Goal: Information Seeking & Learning: Learn about a topic

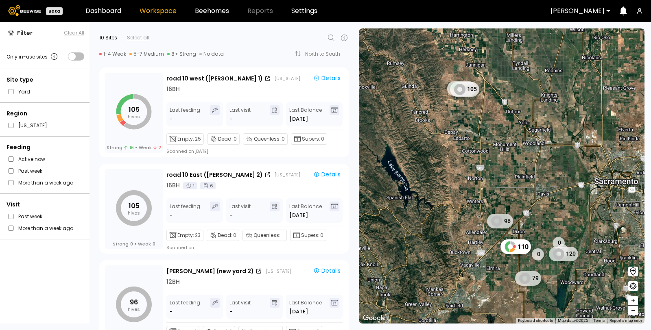
scroll to position [226, 0]
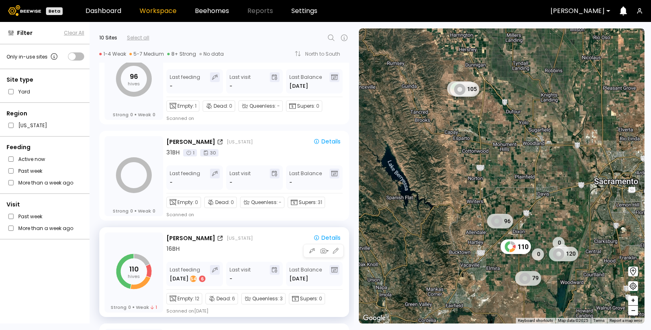
click at [203, 259] on div "[PERSON_NAME] [US_STATE] Details 16 BH Last feeding [DATE] 6 Last visit - Last …" at bounding box center [254, 274] width 177 height 82
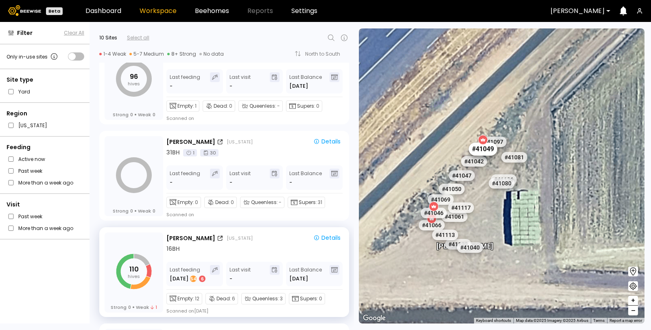
click at [486, 151] on div "# 41049" at bounding box center [483, 149] width 28 height 13
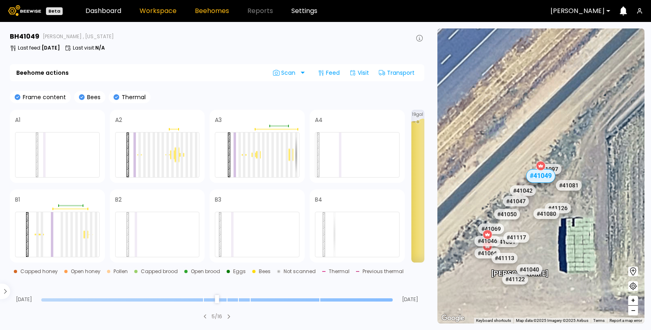
click at [162, 11] on link "Workspace" at bounding box center [158, 11] width 37 height 7
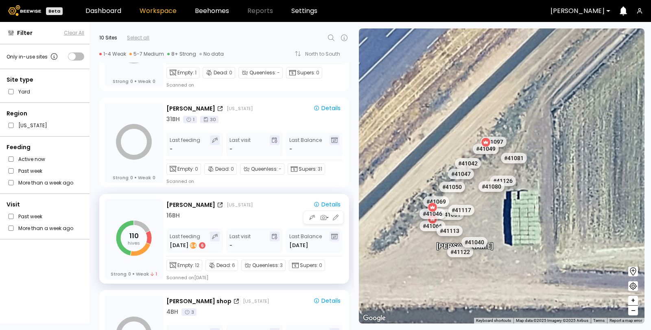
scroll to position [260, 0]
click at [260, 265] on div "Queenless: 3" at bounding box center [263, 265] width 44 height 11
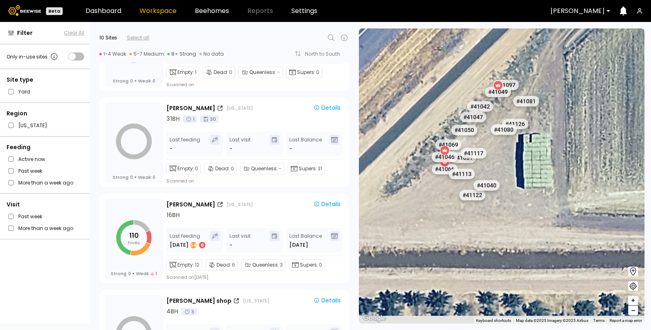
drag, startPoint x: 486, startPoint y: 215, endPoint x: 484, endPoint y: 48, distance: 167.7
click at [484, 48] on div "# 41048 # 41101 # 40069 # 40702 # 40113 # 40306 # 40200 # 40345 # 40714 # 40190…" at bounding box center [502, 175] width 286 height 295
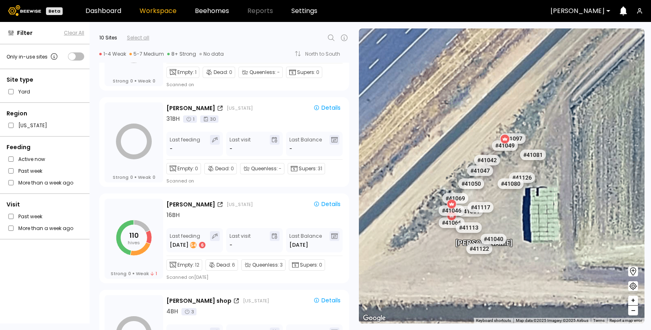
drag, startPoint x: 495, startPoint y: 118, endPoint x: 502, endPoint y: 213, distance: 95.5
click at [508, 230] on div "# 41048 # 41101 # 40069 # 40702 # 40113 # 40306 # 40200 # 40345 # 40714 # 40190…" at bounding box center [651, 230] width 286 height 0
click at [319, 201] on div "Details" at bounding box center [326, 204] width 27 height 7
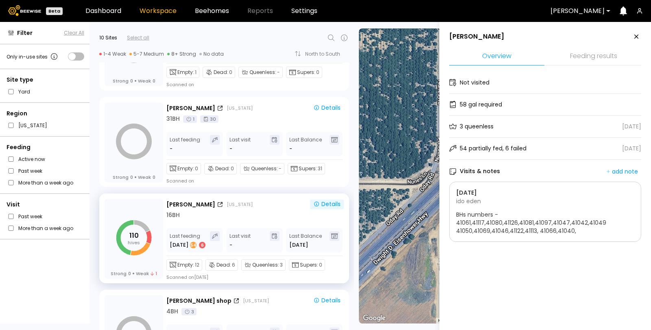
click at [634, 36] on icon at bounding box center [637, 37] width 10 height 10
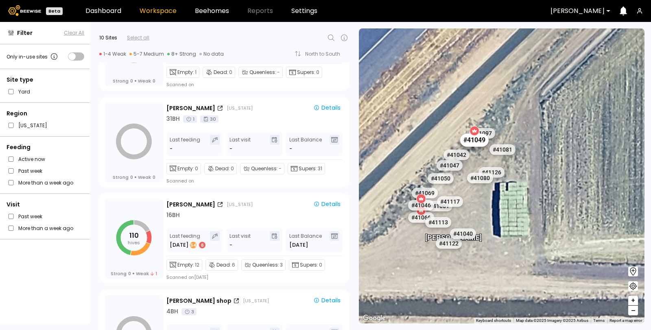
click at [475, 144] on div "# 41049" at bounding box center [474, 140] width 28 height 13
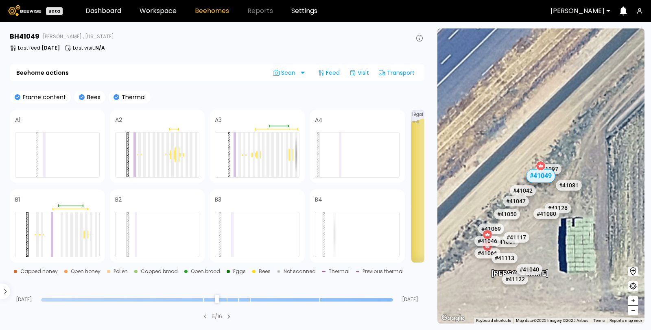
click at [392, 297] on div "Aug [DATE]" at bounding box center [217, 292] width 415 height 22
click at [312, 306] on section "BH 41049 [PERSON_NAME] , [US_STATE] Last feed : [DATE] Last visit : N/A Beehome…" at bounding box center [218, 176] width 426 height 309
click at [320, 300] on input "range" at bounding box center [217, 300] width 352 height 3
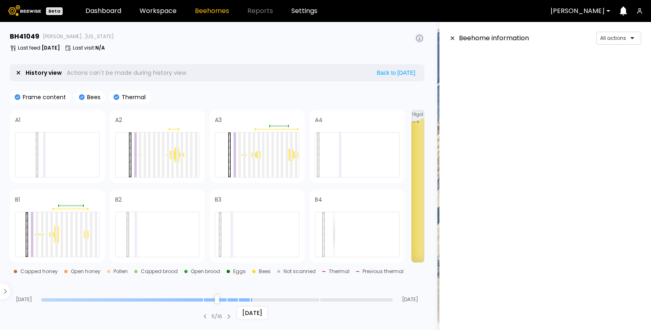
scroll to position [60, 0]
drag, startPoint x: 320, startPoint y: 300, endPoint x: 252, endPoint y: 304, distance: 67.7
click at [252, 302] on input "range" at bounding box center [217, 300] width 352 height 3
click at [252, 304] on section "BH 41049 [PERSON_NAME] , [US_STATE] Last feed : [DATE] Last visit : N/A History…" at bounding box center [218, 176] width 426 height 309
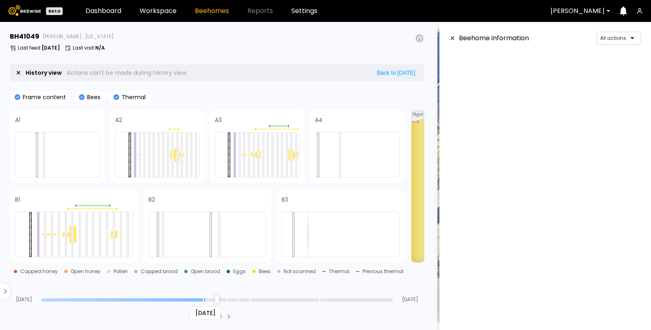
scroll to position [133, 0]
drag, startPoint x: 251, startPoint y: 298, endPoint x: 203, endPoint y: 300, distance: 47.2
click at [203, 300] on input "range" at bounding box center [217, 300] width 352 height 3
click at [205, 300] on input "range" at bounding box center [217, 300] width 352 height 3
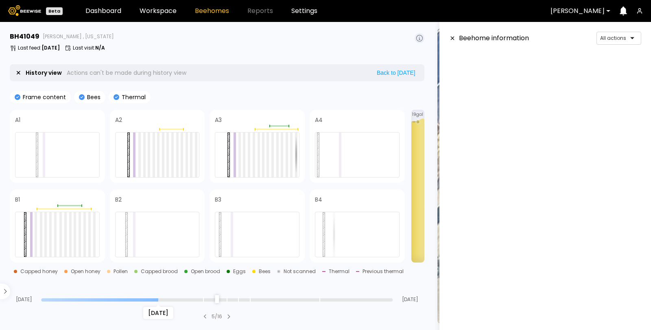
drag, startPoint x: 205, startPoint y: 300, endPoint x: 153, endPoint y: 302, distance: 51.8
click at [153, 302] on input "range" at bounding box center [217, 300] width 352 height 3
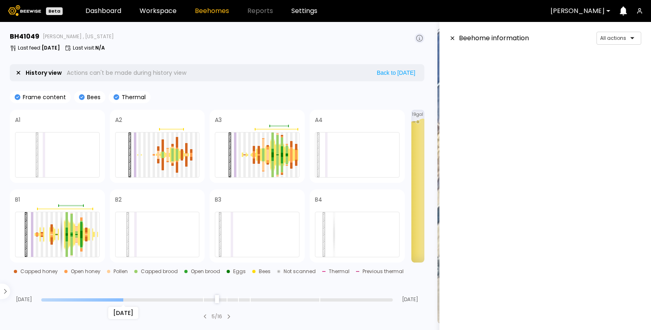
click at [119, 299] on input "range" at bounding box center [217, 300] width 352 height 3
click at [137, 299] on input "range" at bounding box center [217, 300] width 352 height 3
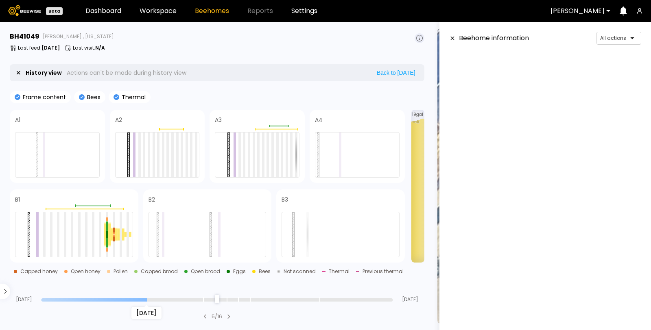
click at [147, 300] on input "range" at bounding box center [217, 300] width 352 height 3
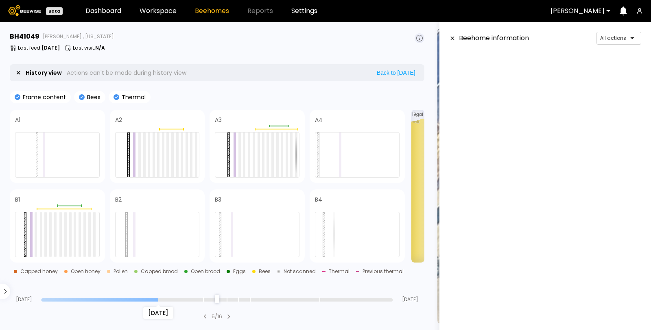
click at [159, 299] on input "range" at bounding box center [217, 300] width 352 height 3
click at [153, 299] on input "range" at bounding box center [217, 300] width 352 height 3
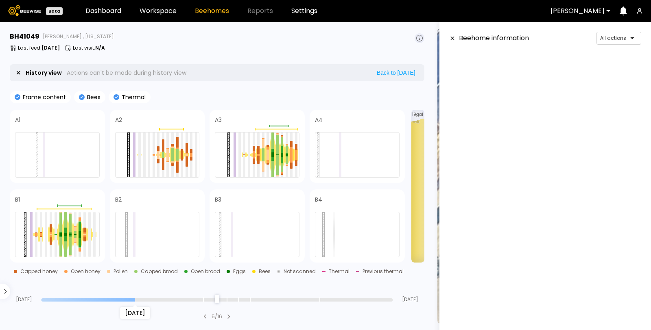
type input "**"
click at [138, 300] on input "range" at bounding box center [217, 300] width 352 height 3
click at [453, 39] on icon at bounding box center [452, 38] width 7 height 6
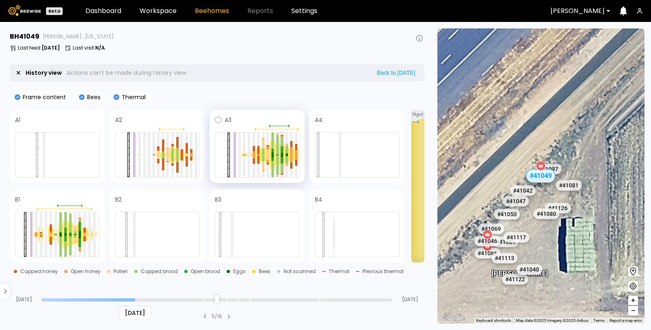
click at [282, 144] on div at bounding box center [282, 142] width 2 height 9
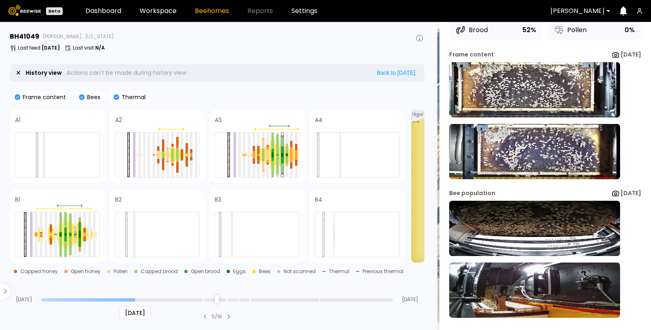
scroll to position [67, 0]
click at [277, 147] on div at bounding box center [277, 144] width 2 height 19
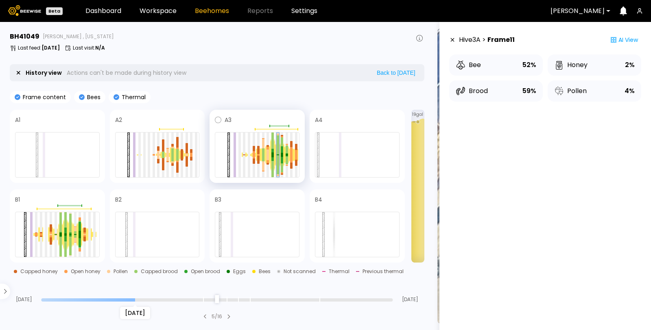
scroll to position [0, 0]
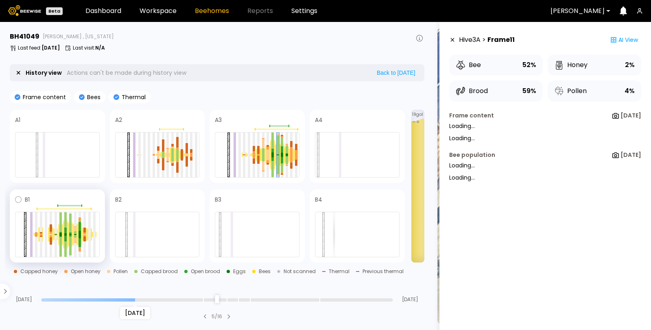
click at [72, 225] on div at bounding box center [70, 234] width 5 height 27
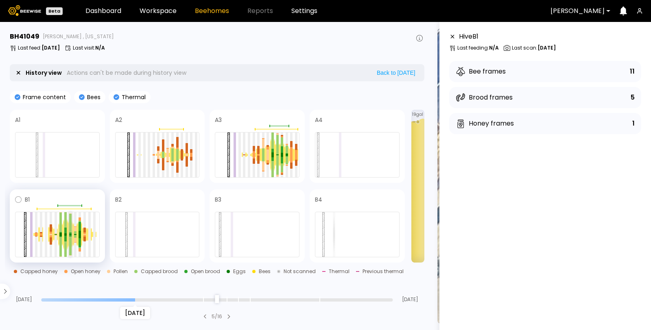
click at [70, 225] on div at bounding box center [70, 223] width 2 height 18
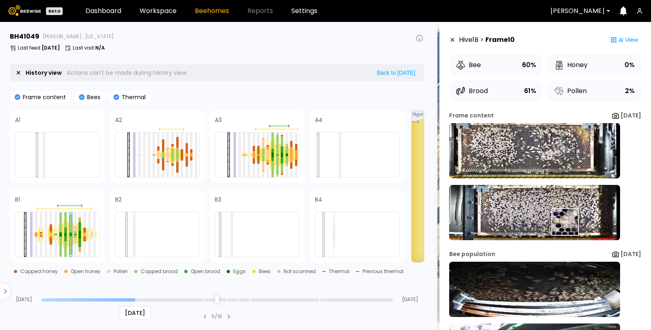
click at [553, 222] on img at bounding box center [534, 212] width 171 height 55
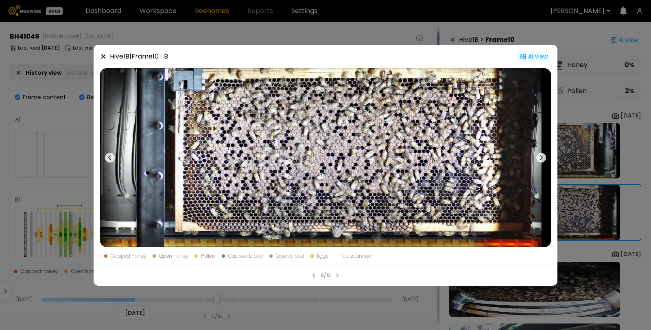
click at [528, 53] on div "Hive 1 B | Frame 10 - B Ai View Capped honey Open honey Pollen Capped brood Ope…" at bounding box center [326, 165] width 464 height 241
click at [528, 53] on div "Ai View" at bounding box center [534, 56] width 34 height 11
click at [532, 55] on div "Ai View" at bounding box center [534, 56] width 34 height 11
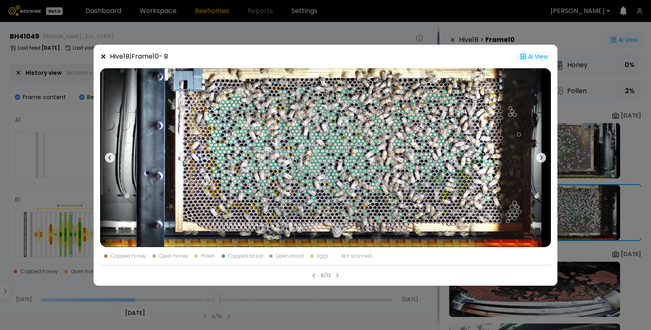
click at [434, 31] on div "Hive 1 B | Frame 10 - B Ai View Capped honey Open honey Pollen Capped brood Ope…" at bounding box center [325, 165] width 651 height 330
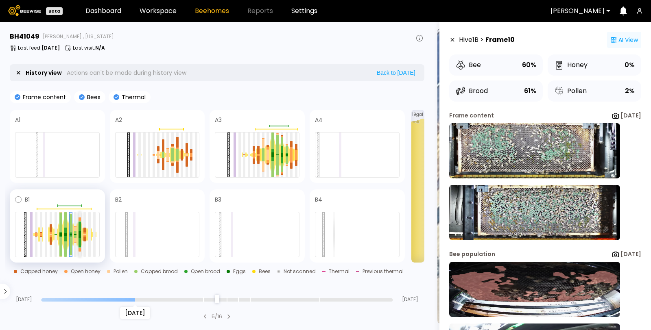
click at [81, 233] on div at bounding box center [80, 235] width 2 height 8
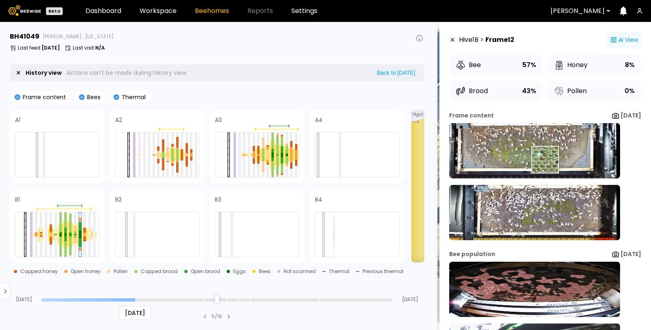
click at [535, 160] on img at bounding box center [534, 150] width 171 height 55
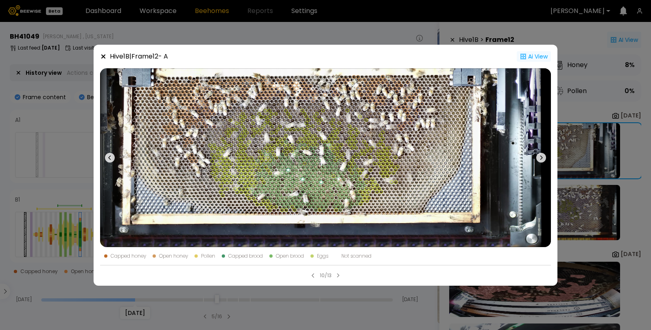
click at [310, 36] on div "Hive 1 B | Frame 12 - A Ai View Capped honey Open honey Pollen Capped brood Ope…" at bounding box center [325, 165] width 651 height 330
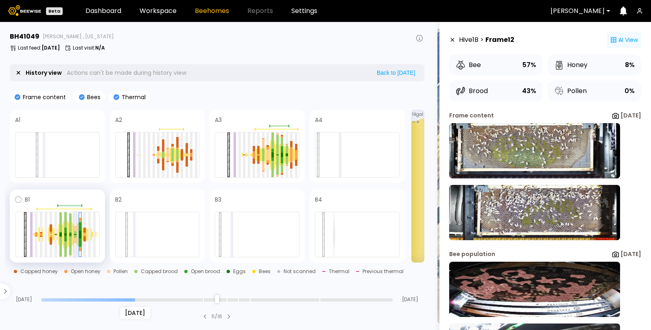
click at [75, 225] on div at bounding box center [75, 234] width 2 height 45
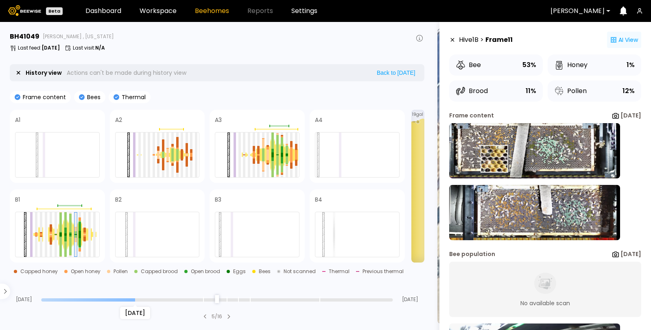
click at [490, 159] on img at bounding box center [534, 150] width 171 height 55
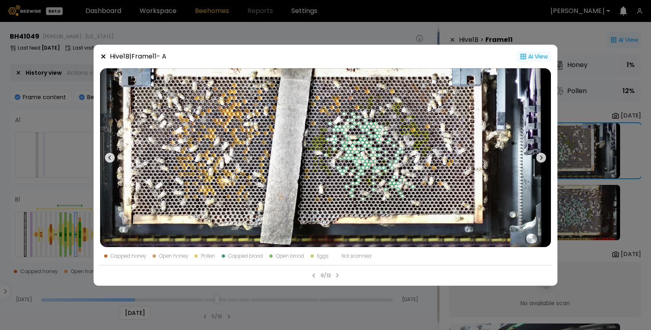
click at [337, 277] on icon at bounding box center [337, 276] width 2 height 4
